Goal: Task Accomplishment & Management: Use online tool/utility

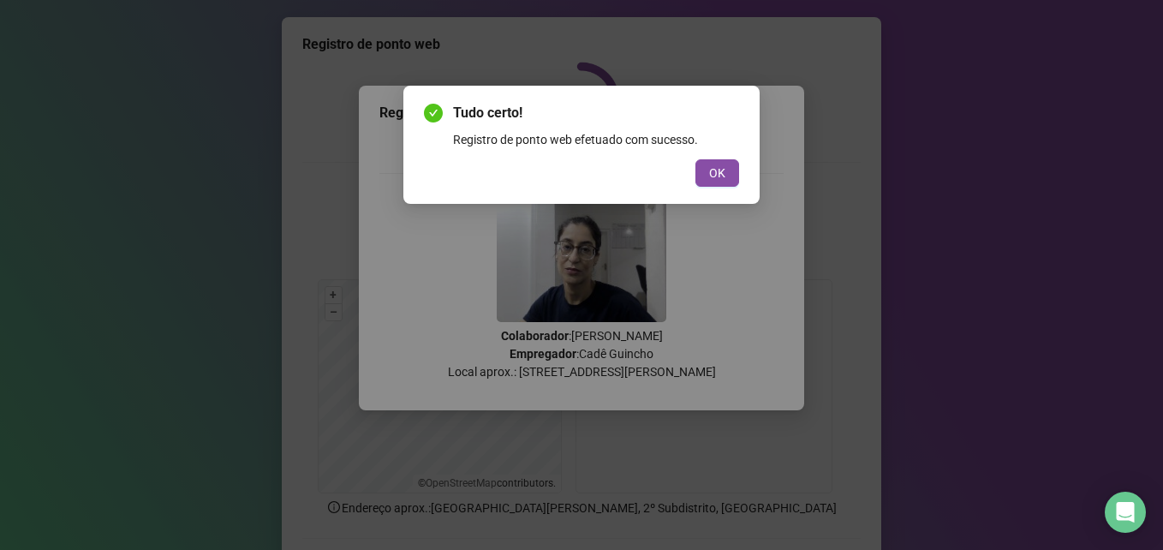
scroll to position [119, 0]
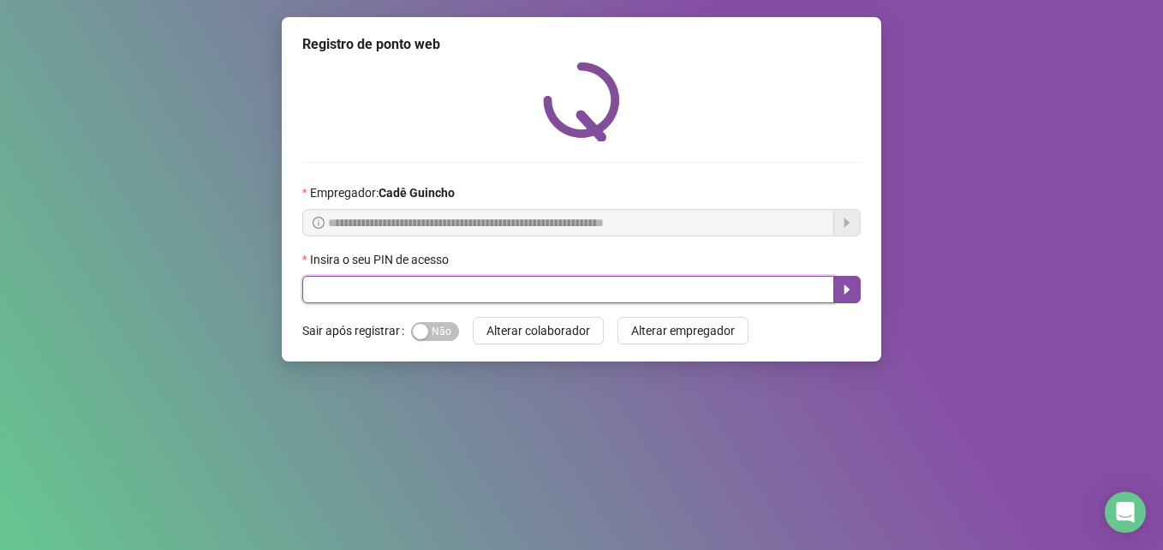
click at [633, 289] on input "text" at bounding box center [568, 289] width 532 height 27
type input "*****"
click at [850, 295] on icon "caret-right" at bounding box center [847, 290] width 14 height 14
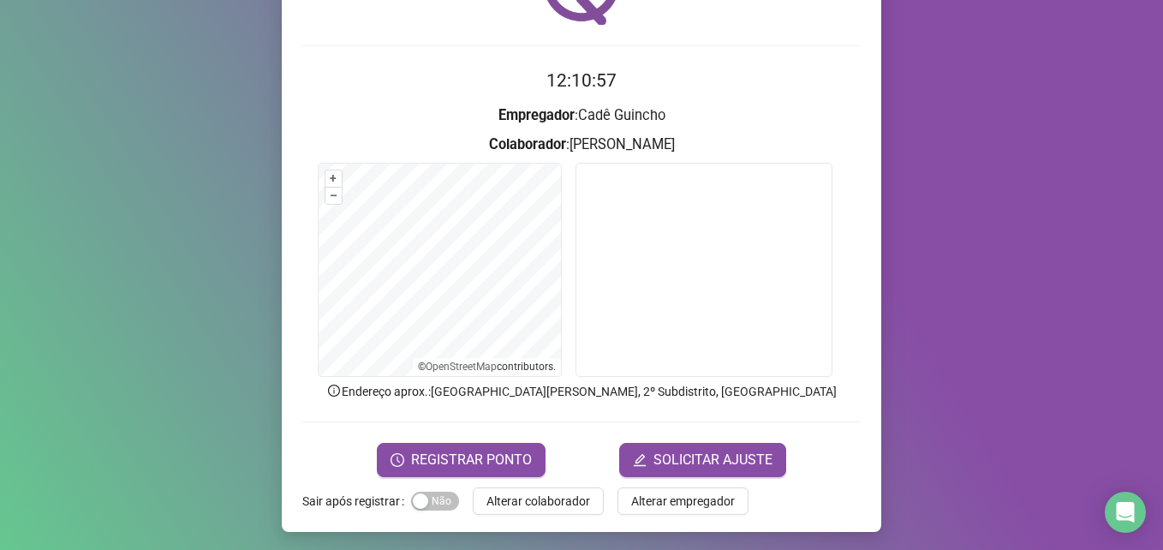
scroll to position [119, 0]
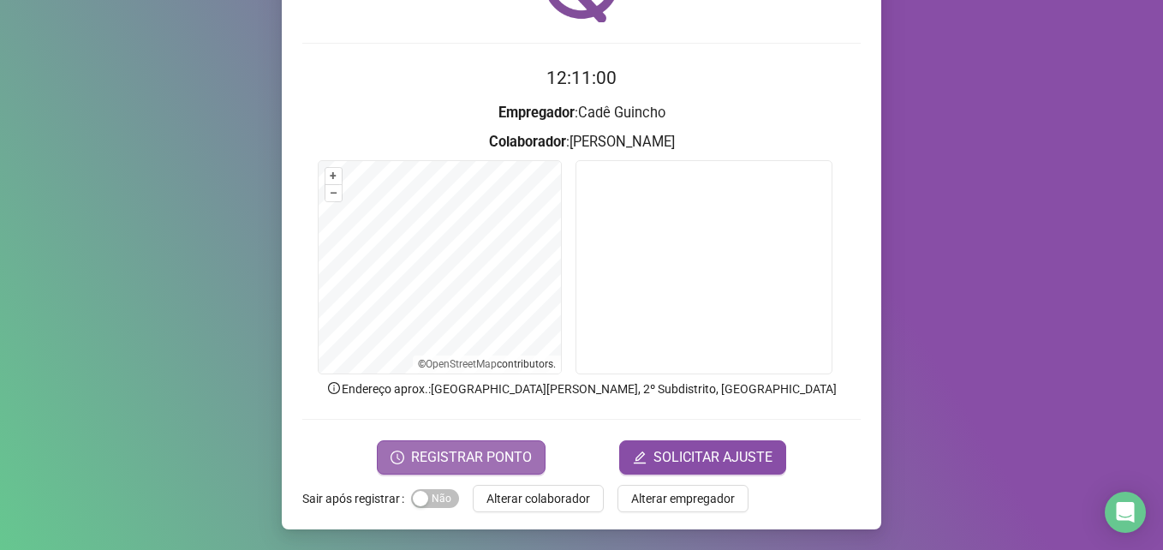
click at [471, 447] on span "REGISTRAR PONTO" at bounding box center [471, 457] width 121 height 21
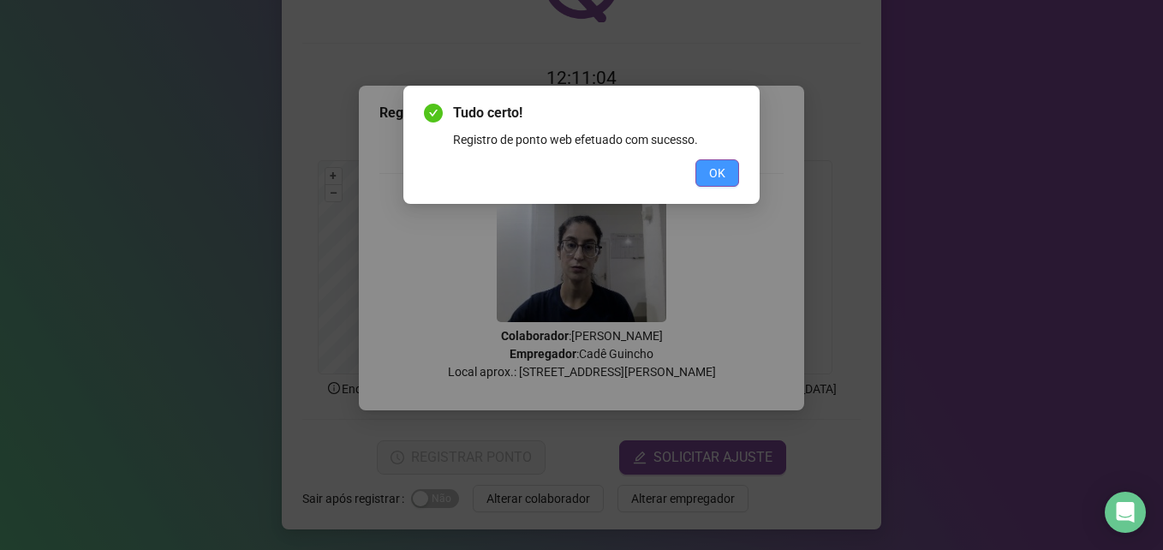
click at [715, 172] on span "OK" at bounding box center [717, 173] width 16 height 19
